Goal: Transaction & Acquisition: Purchase product/service

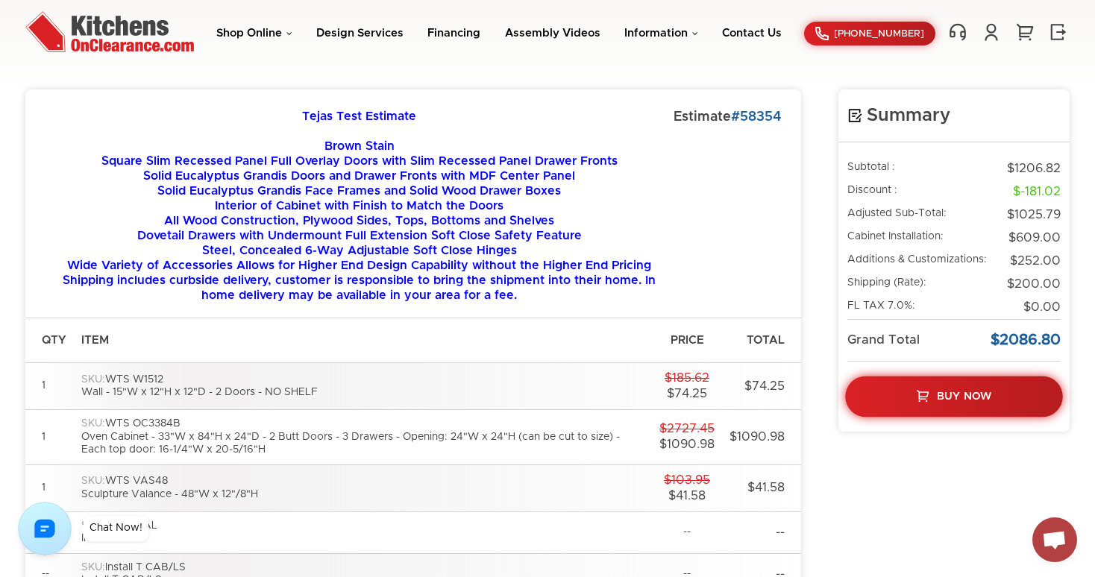
click at [977, 407] on link "Buy Now" at bounding box center [954, 397] width 218 height 41
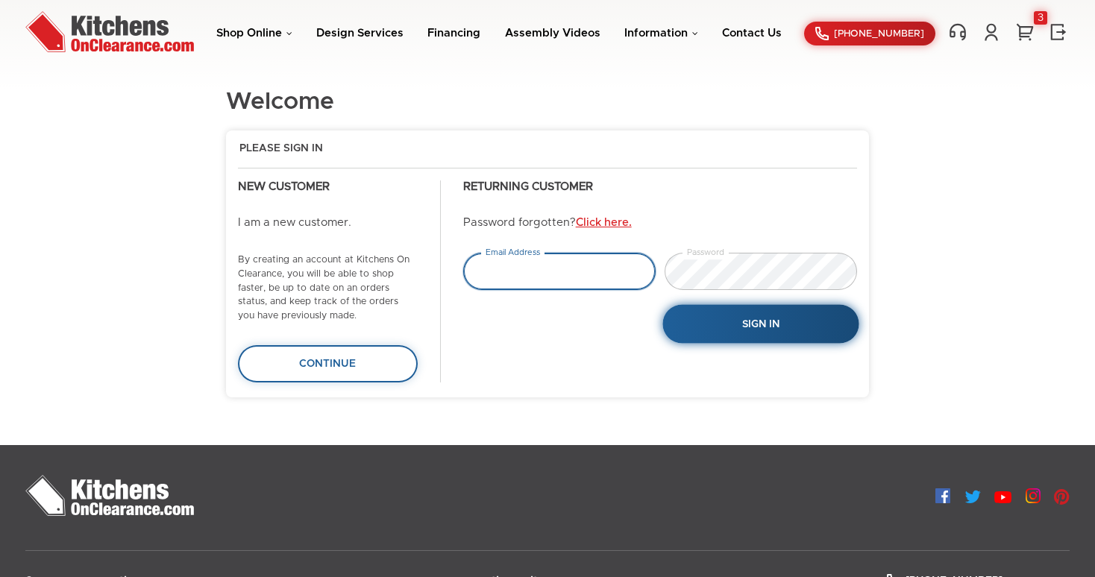
type input "tejas.hapani@gmail.com"
click at [740, 319] on button "Sign In" at bounding box center [760, 324] width 196 height 39
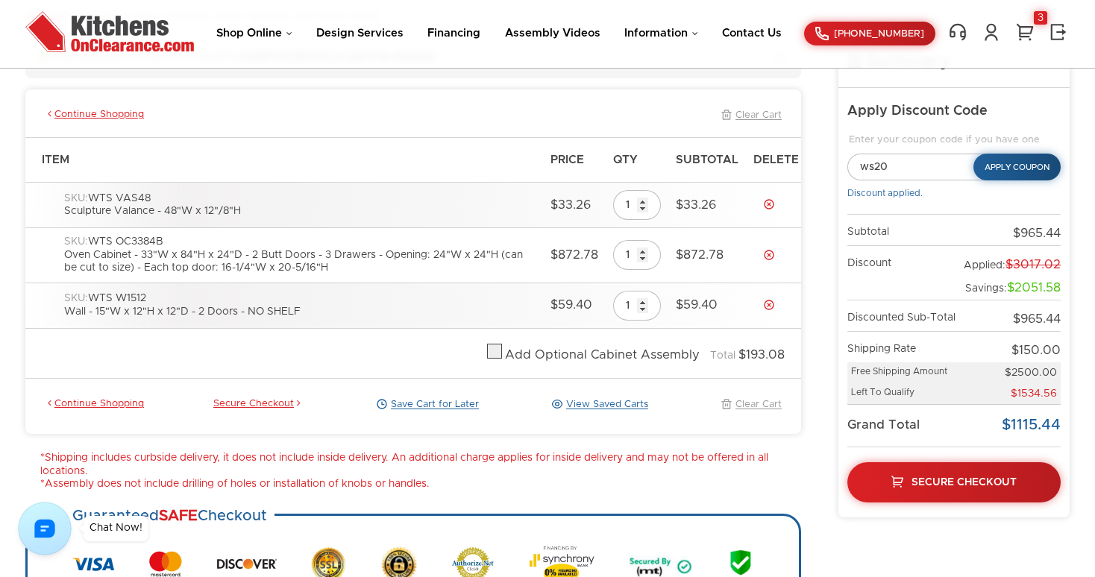
scroll to position [131, 0]
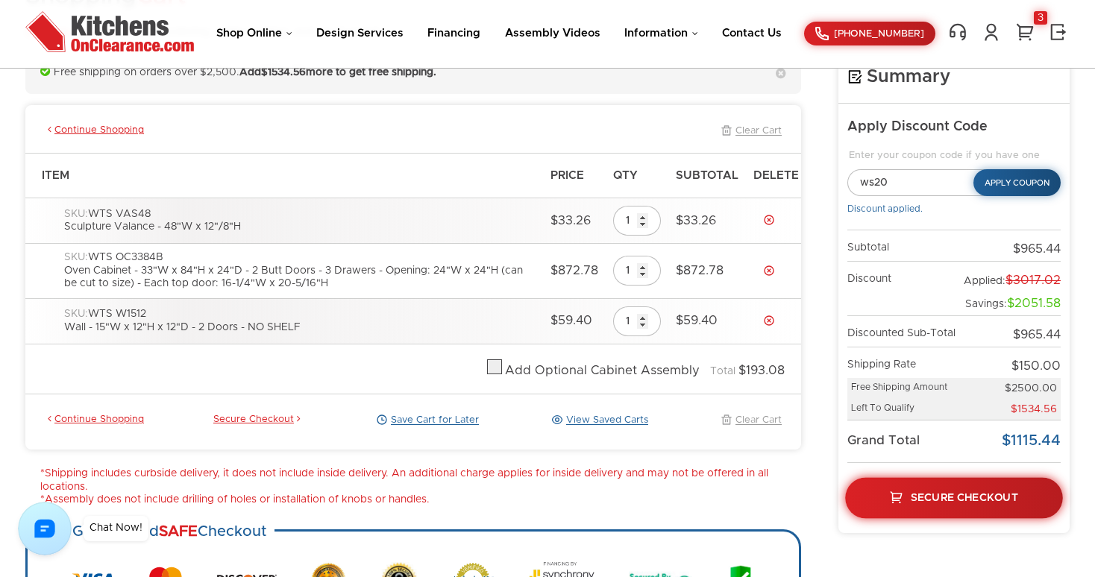
click at [950, 495] on span "Secure Checkout" at bounding box center [964, 497] width 107 height 10
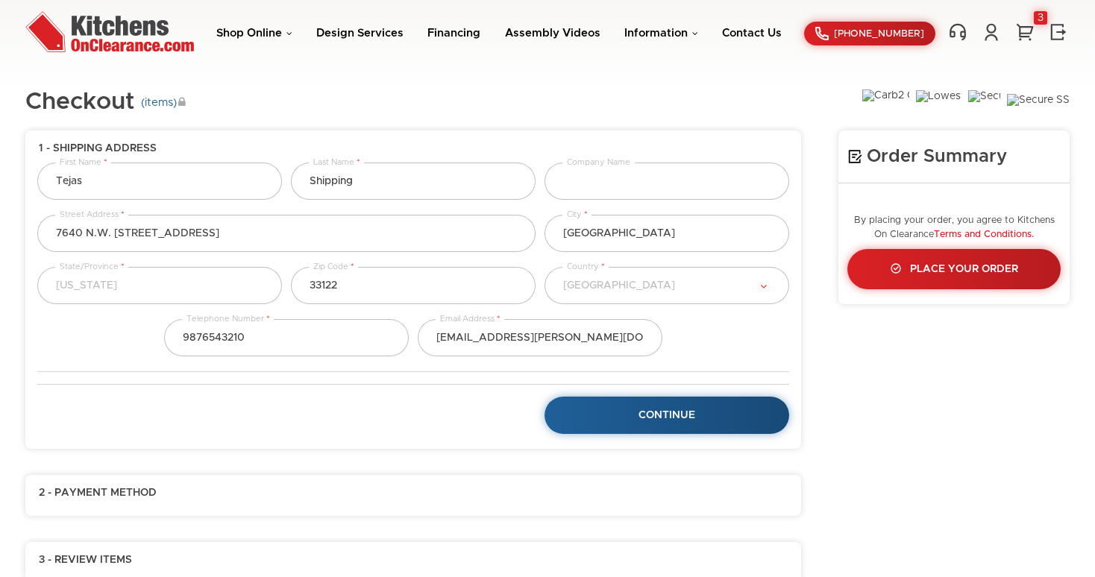
select select "18"
select select "223"
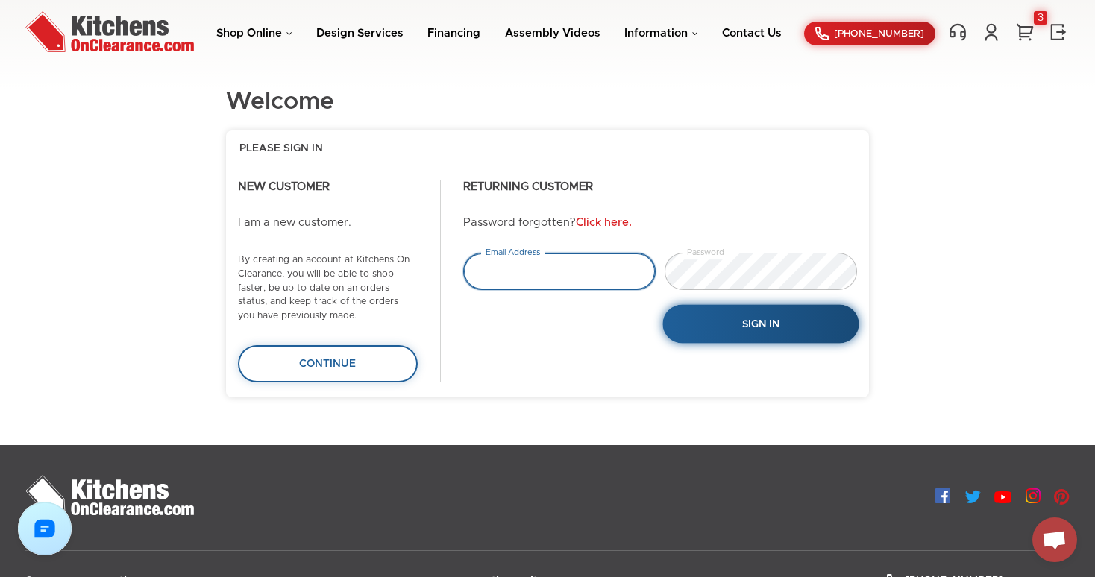
type input "[EMAIL_ADDRESS][PERSON_NAME][DOMAIN_NAME]"
click at [734, 309] on button "Sign In" at bounding box center [760, 324] width 196 height 39
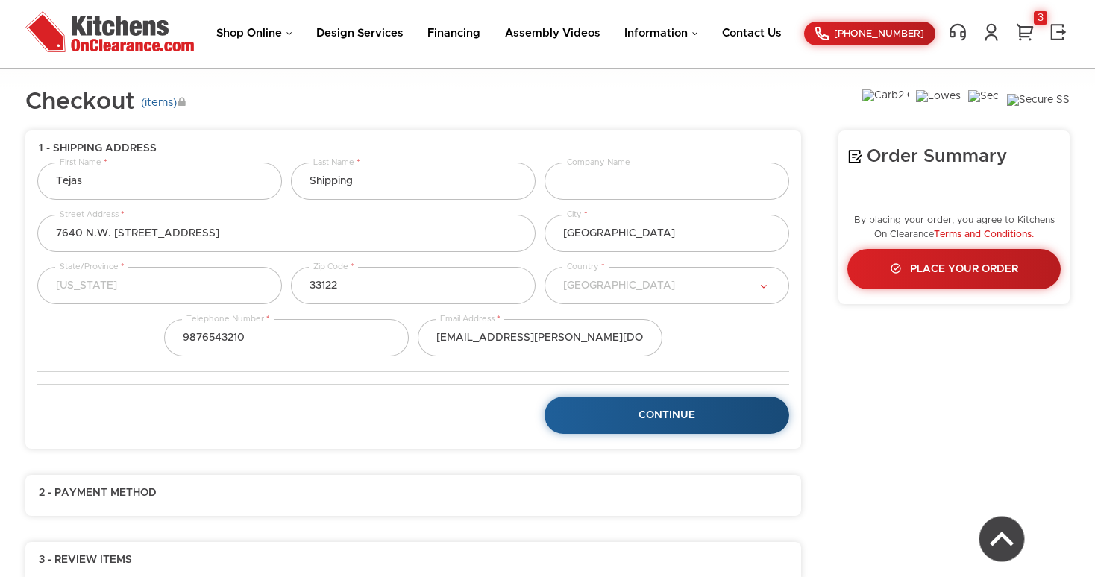
select select "18"
select select "223"
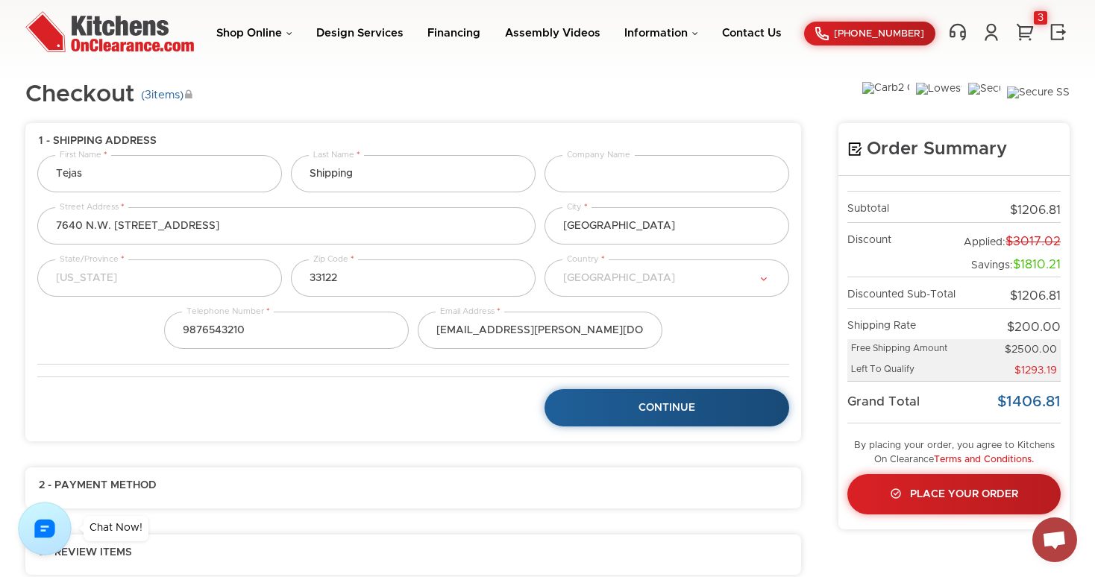
scroll to position [8, 0]
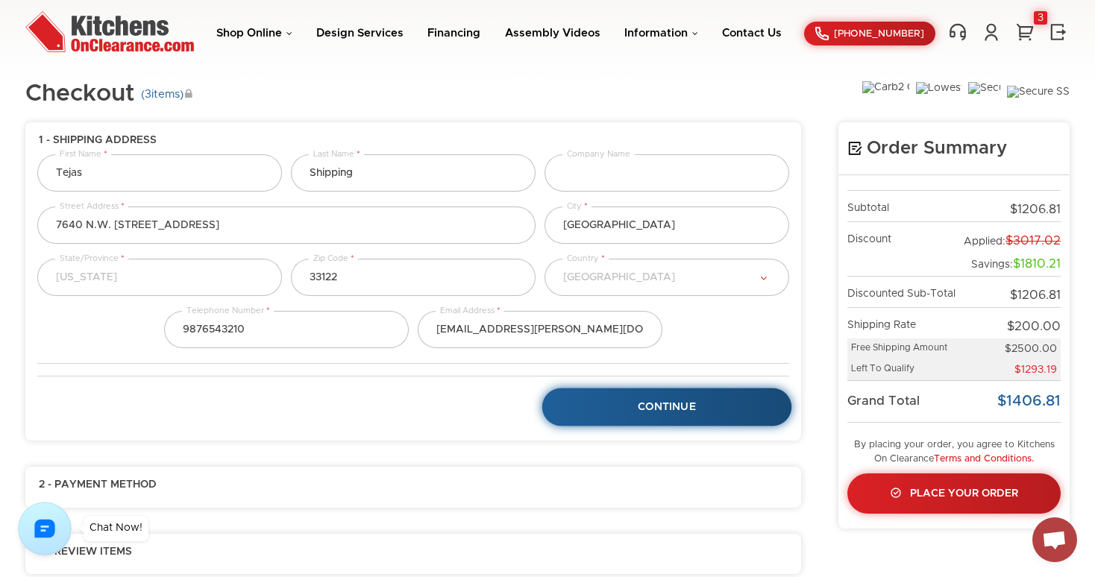
click at [674, 406] on span "Continue" at bounding box center [667, 407] width 58 height 10
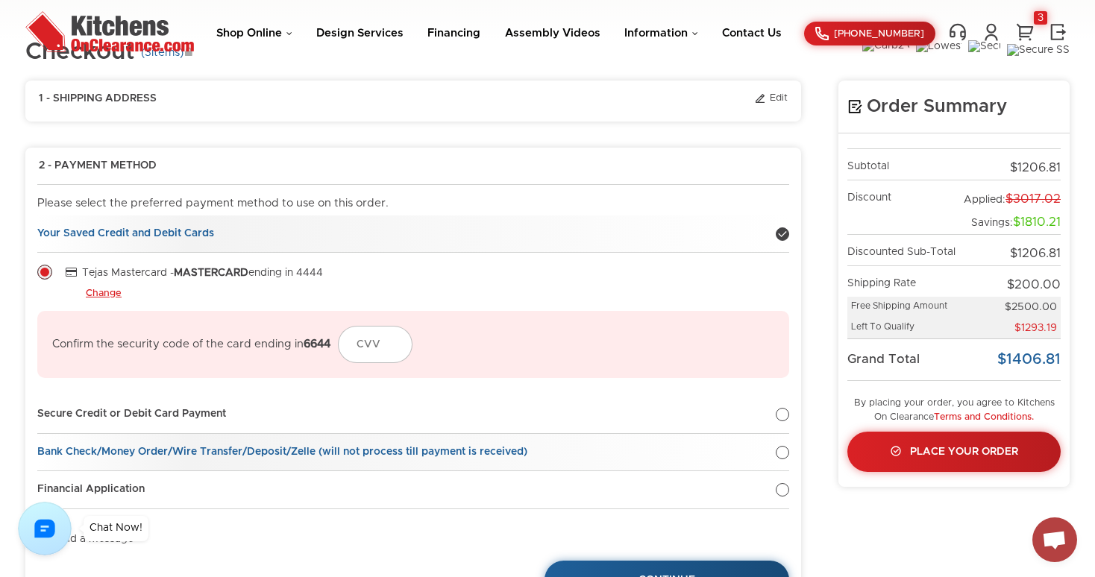
scroll to position [0, 0]
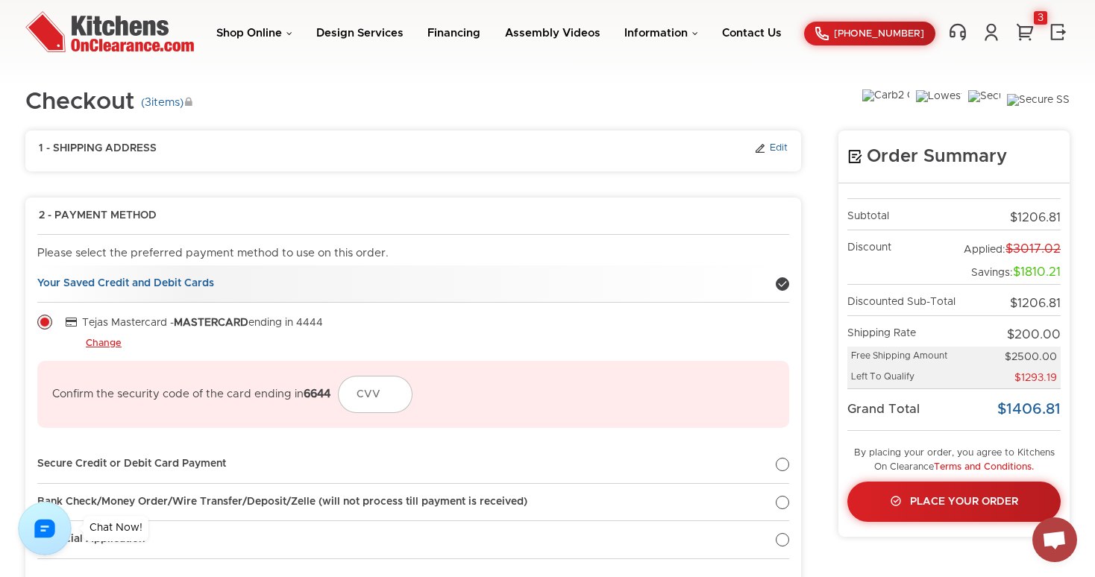
click at [773, 148] on link "Edit" at bounding box center [771, 148] width 34 height 13
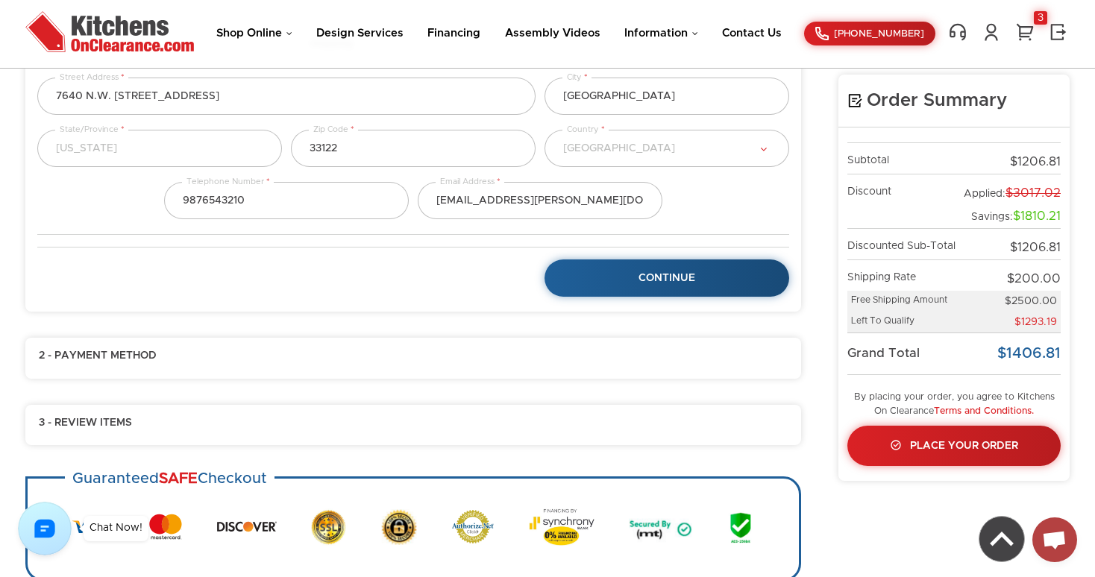
scroll to position [29, 0]
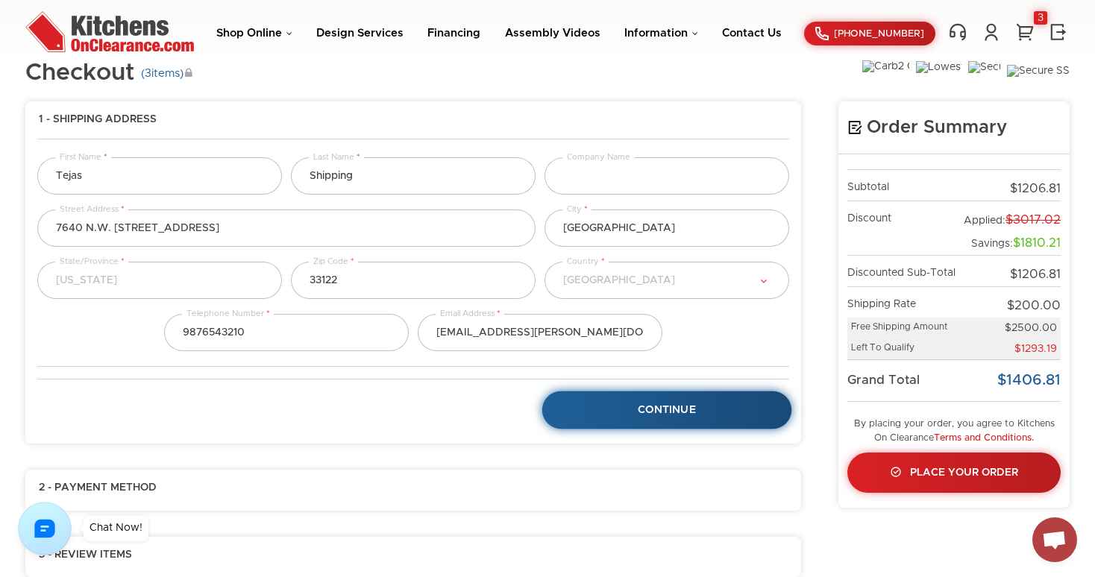
click at [662, 401] on link "Continue" at bounding box center [667, 410] width 250 height 38
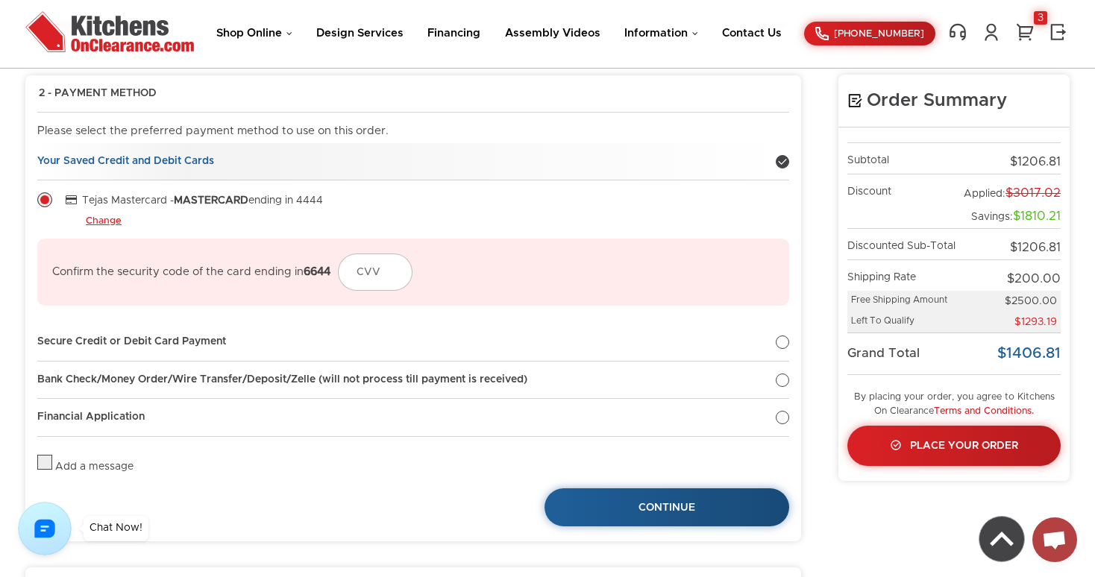
scroll to position [122, 0]
click at [686, 498] on link "Continue" at bounding box center [667, 508] width 250 height 38
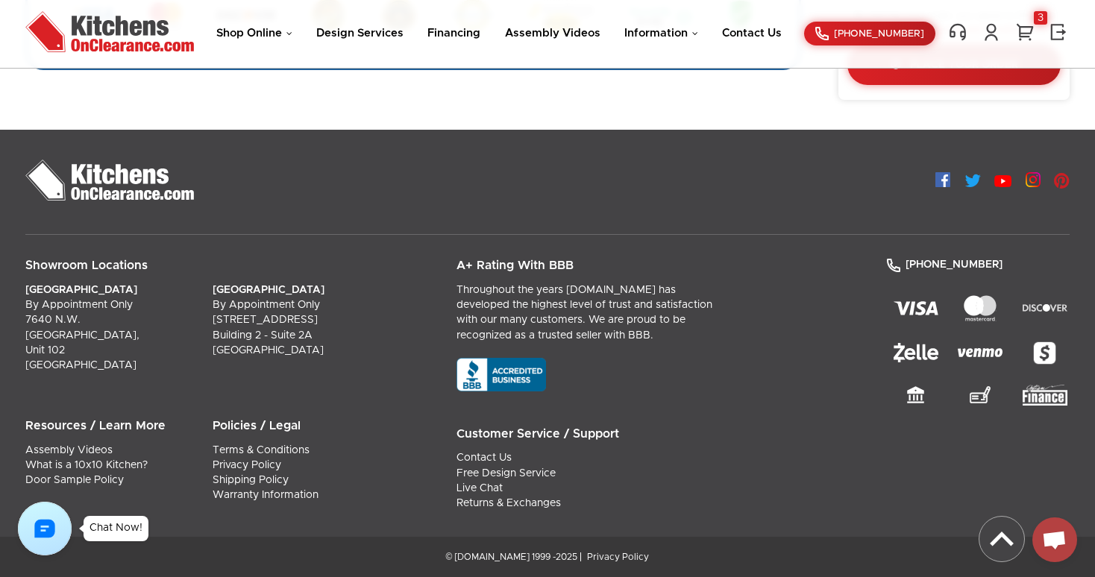
scroll to position [0, 0]
